Goal: Navigation & Orientation: Find specific page/section

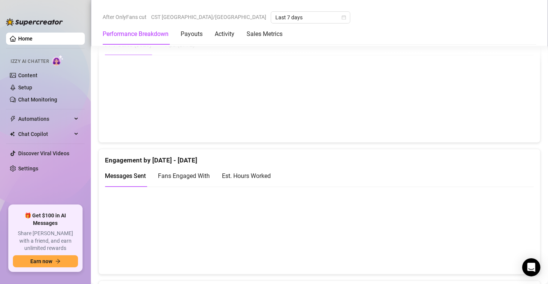
scroll to position [421, 0]
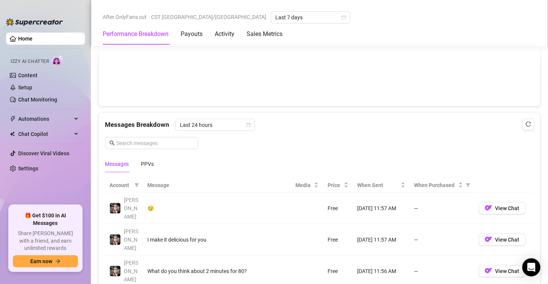
scroll to position [537, 0]
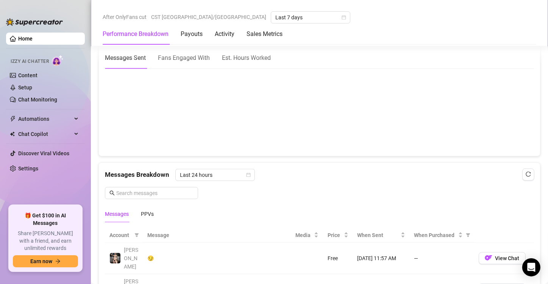
drag, startPoint x: 265, startPoint y: 59, endPoint x: 305, endPoint y: 52, distance: 40.4
click at [265, 59] on div "Est. Hours Worked" at bounding box center [246, 57] width 49 height 9
